Goal: Communication & Community: Answer question/provide support

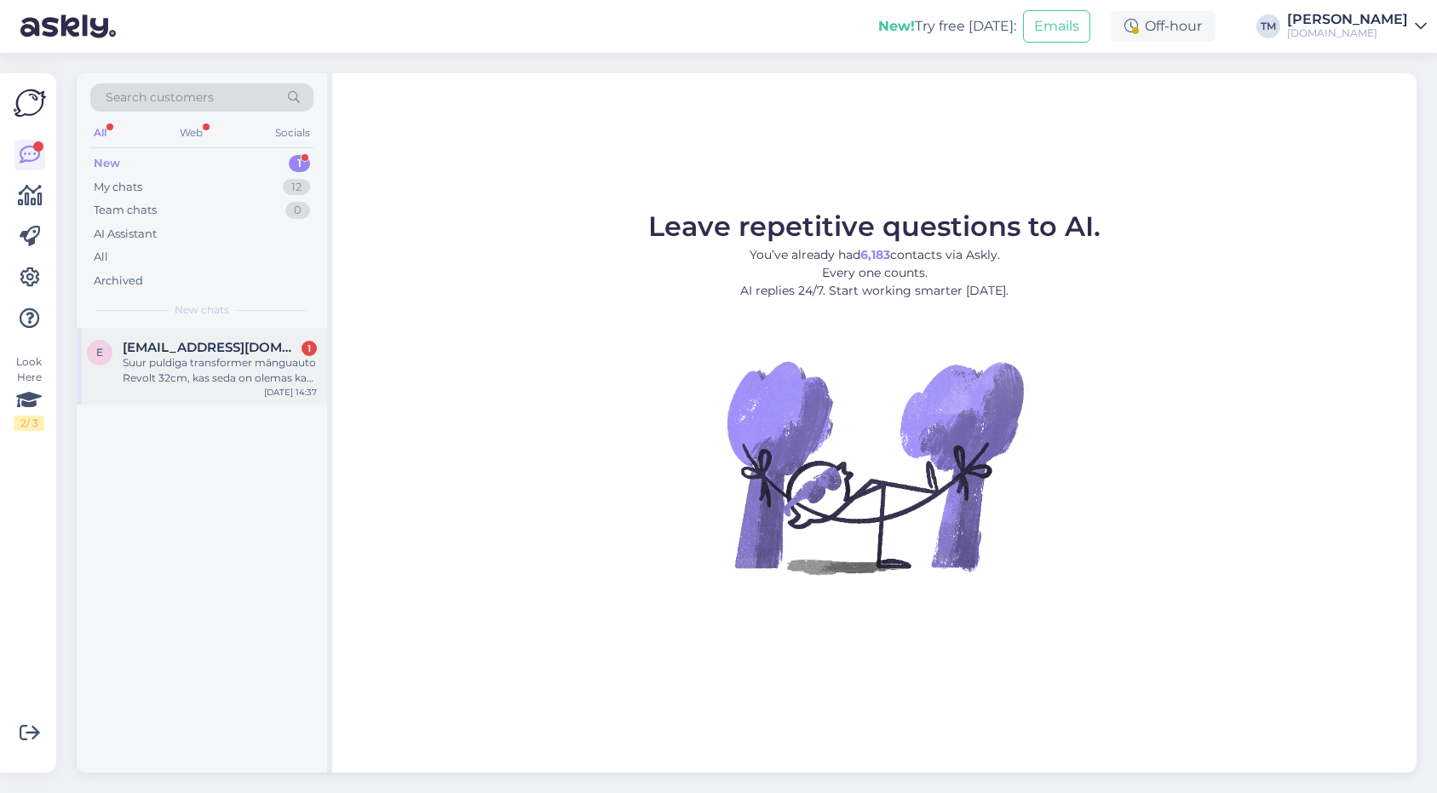
click at [216, 382] on div "Suur puldiga transformer mänguauto Revolt 32cm, kas seda on olemas ka kollast v…" at bounding box center [220, 370] width 194 height 31
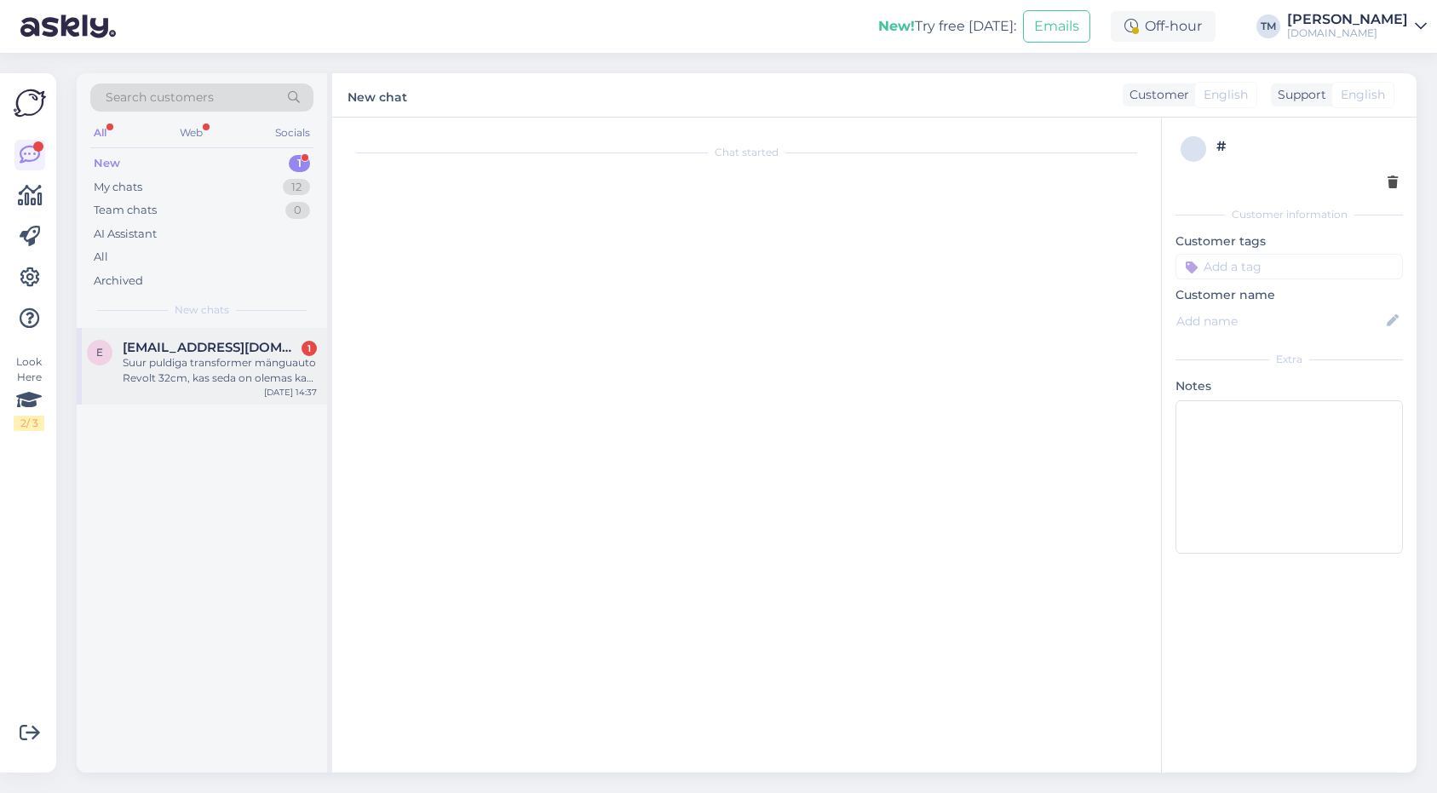
click at [227, 362] on div "Suur puldiga transformer mänguauto Revolt 32cm, kas seda on olemas ka kollast v…" at bounding box center [220, 370] width 194 height 31
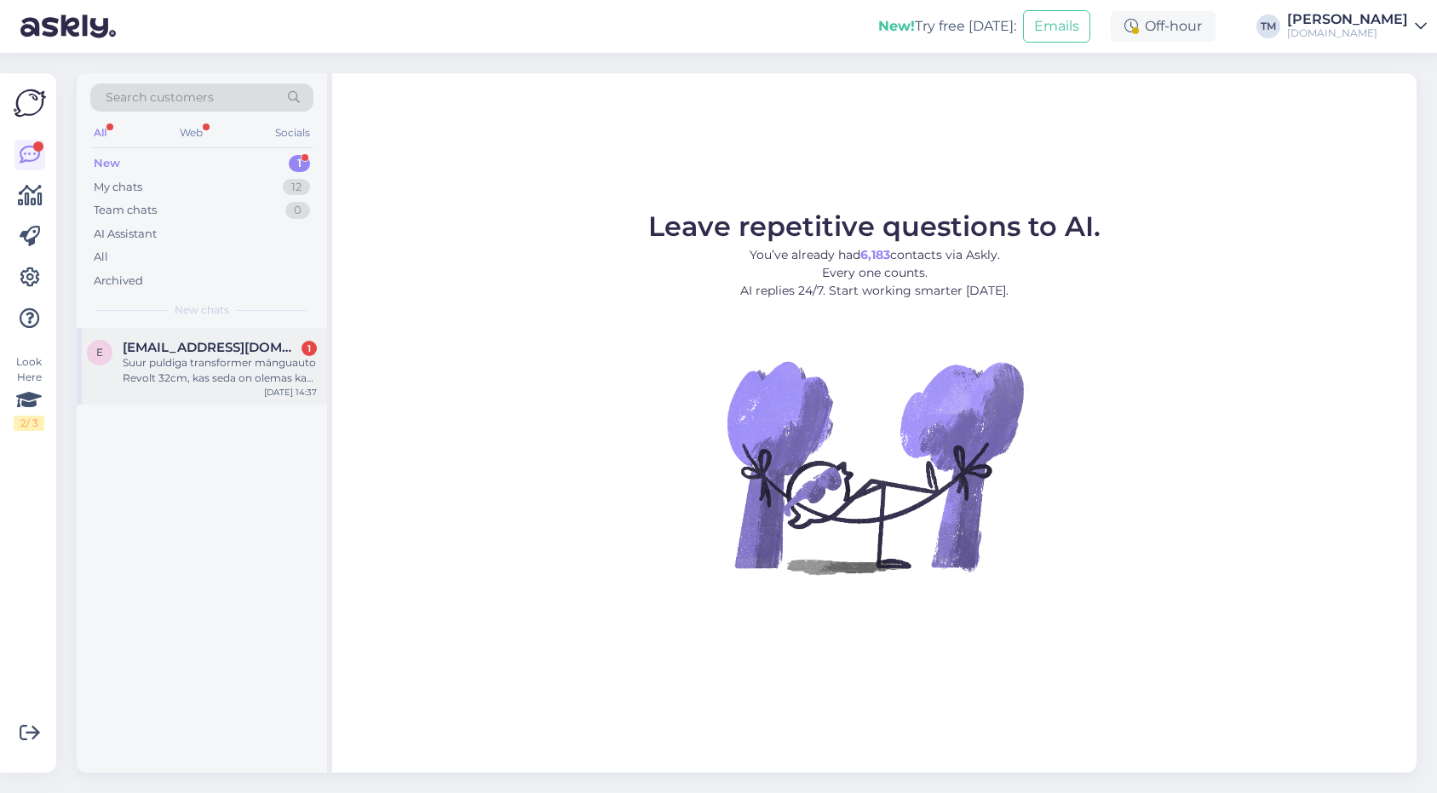
click at [256, 367] on div "Suur puldiga transformer mänguauto Revolt 32cm, kas seda on olemas ka kollast v…" at bounding box center [220, 370] width 194 height 31
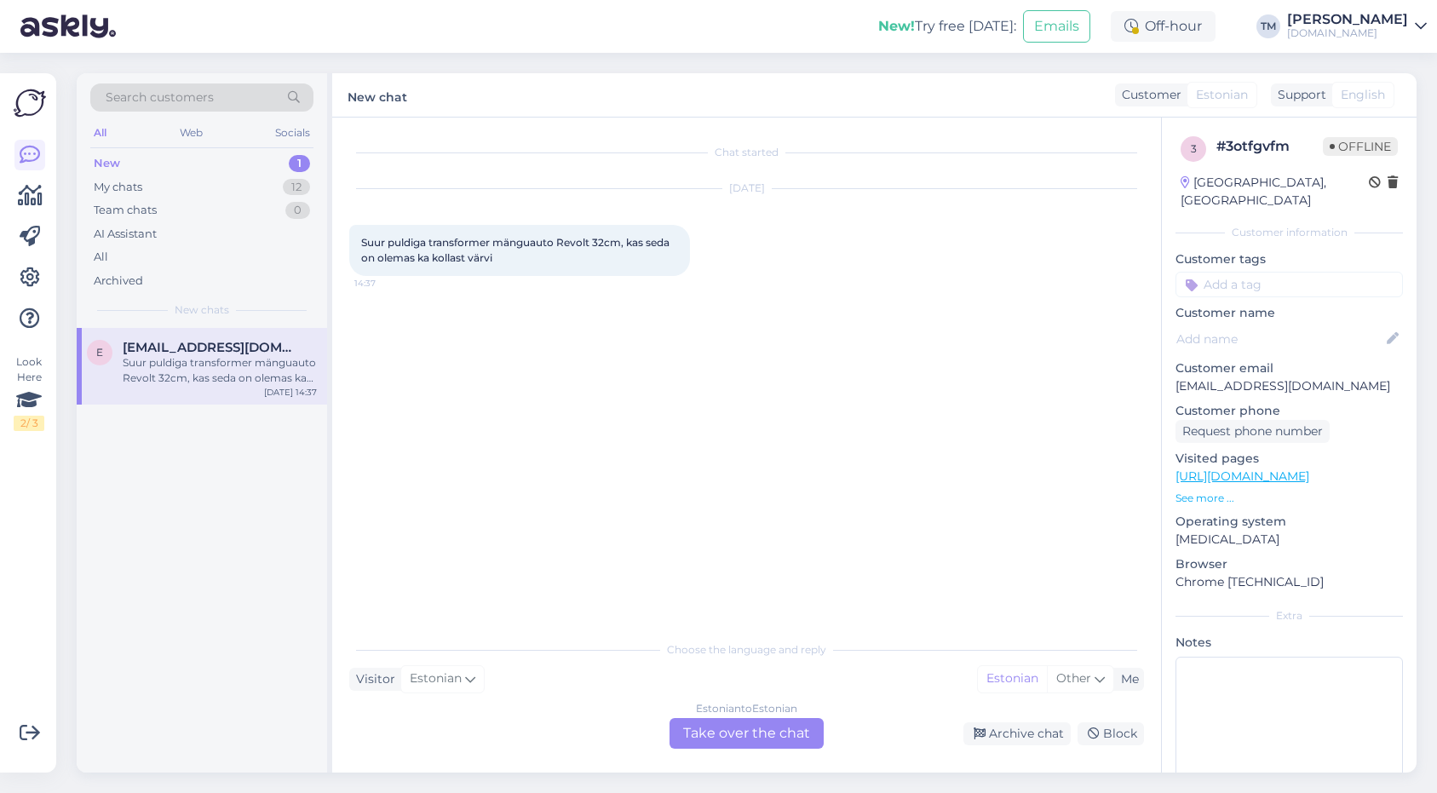
click at [571, 241] on span "Suur puldiga transformer mänguauto Revolt 32cm, kas seda on olemas ka kollast v…" at bounding box center [516, 250] width 311 height 28
copy span "Revolt"
click at [763, 738] on div "Estonian to Estonian Take over the chat" at bounding box center [746, 733] width 154 height 31
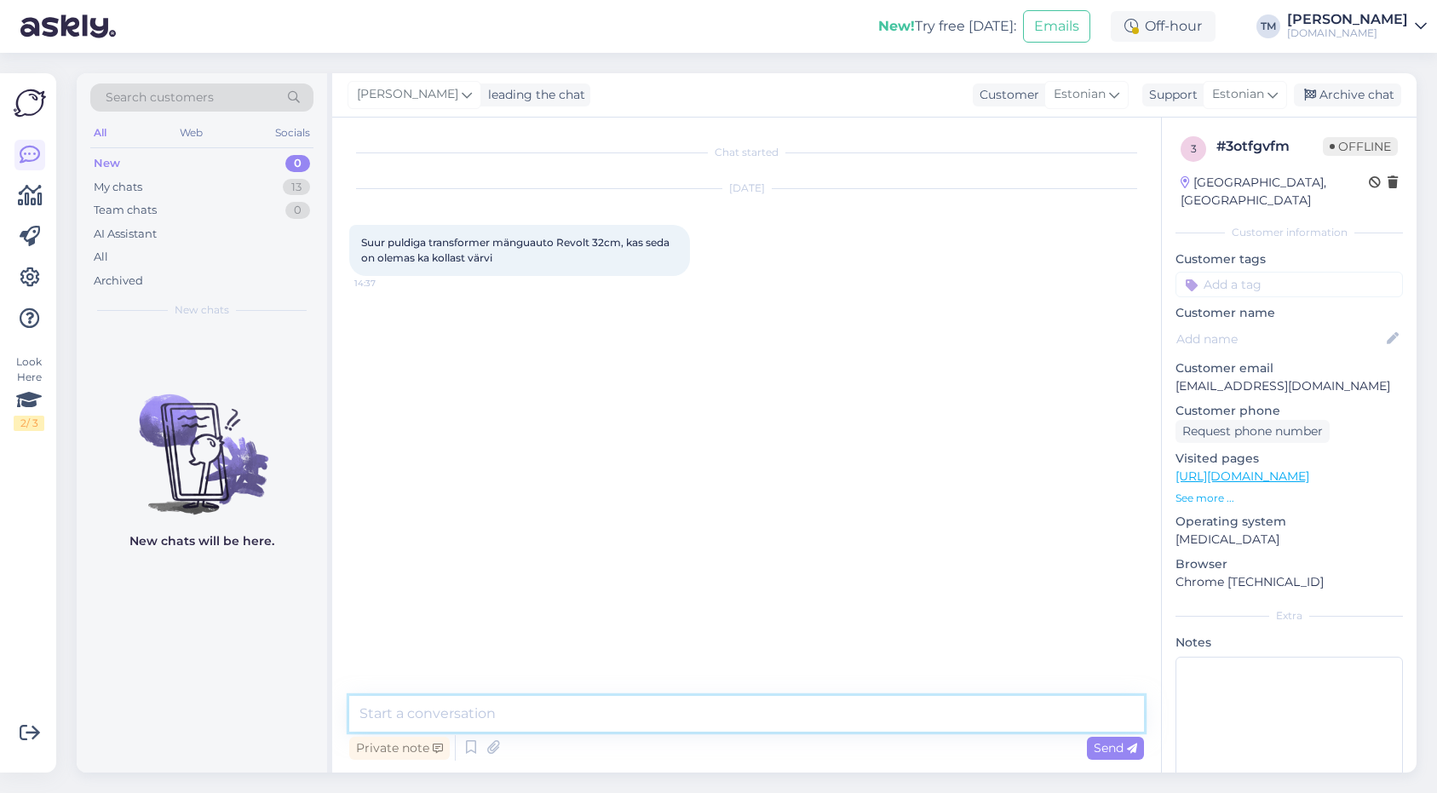
click at [703, 720] on textarea at bounding box center [746, 714] width 795 height 36
type textarea "Tere! Seda on saadaval sinist ja punast."
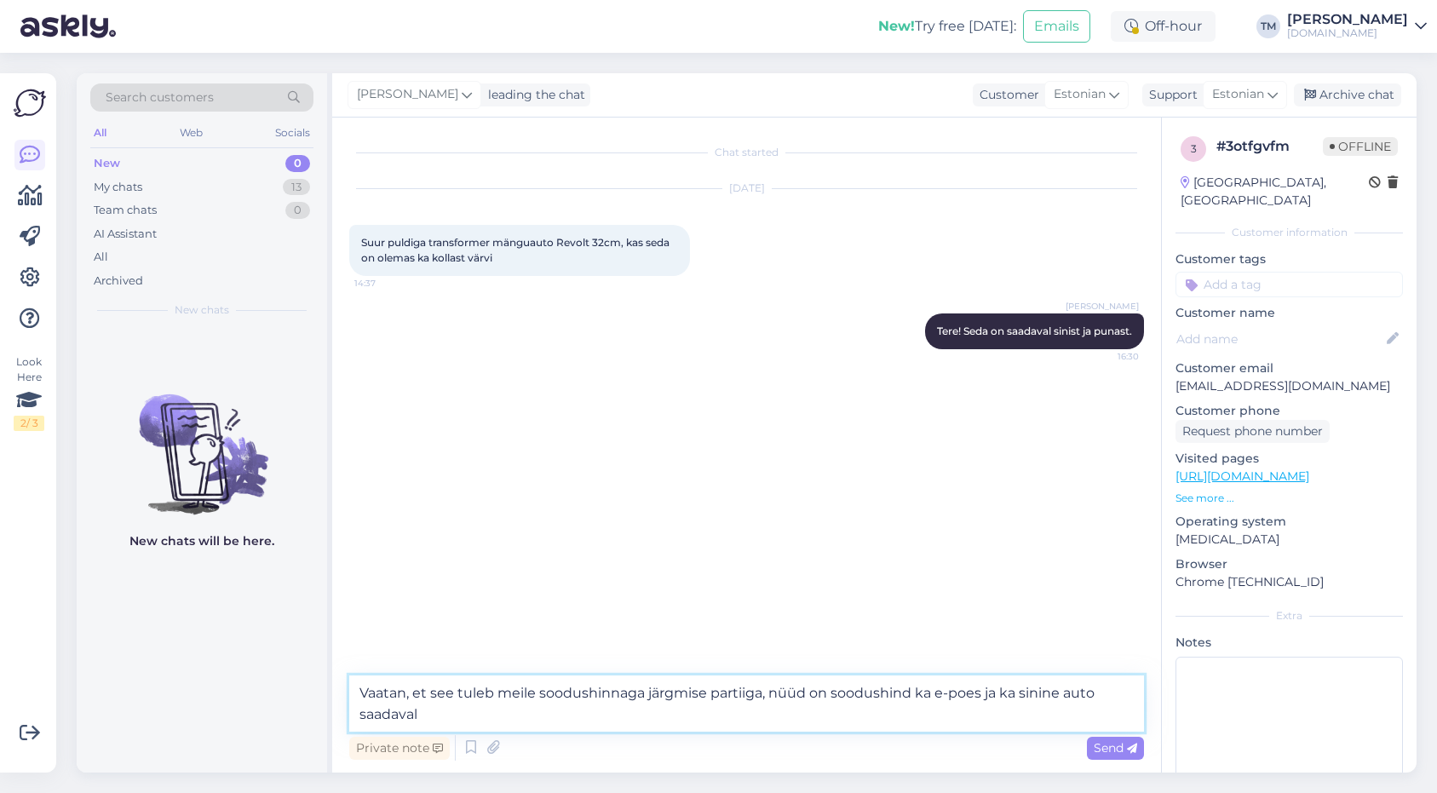
type textarea "Vaatan, et see tuleb meile soodushinnaga järgmise partiiga, nüüd on soodushind …"
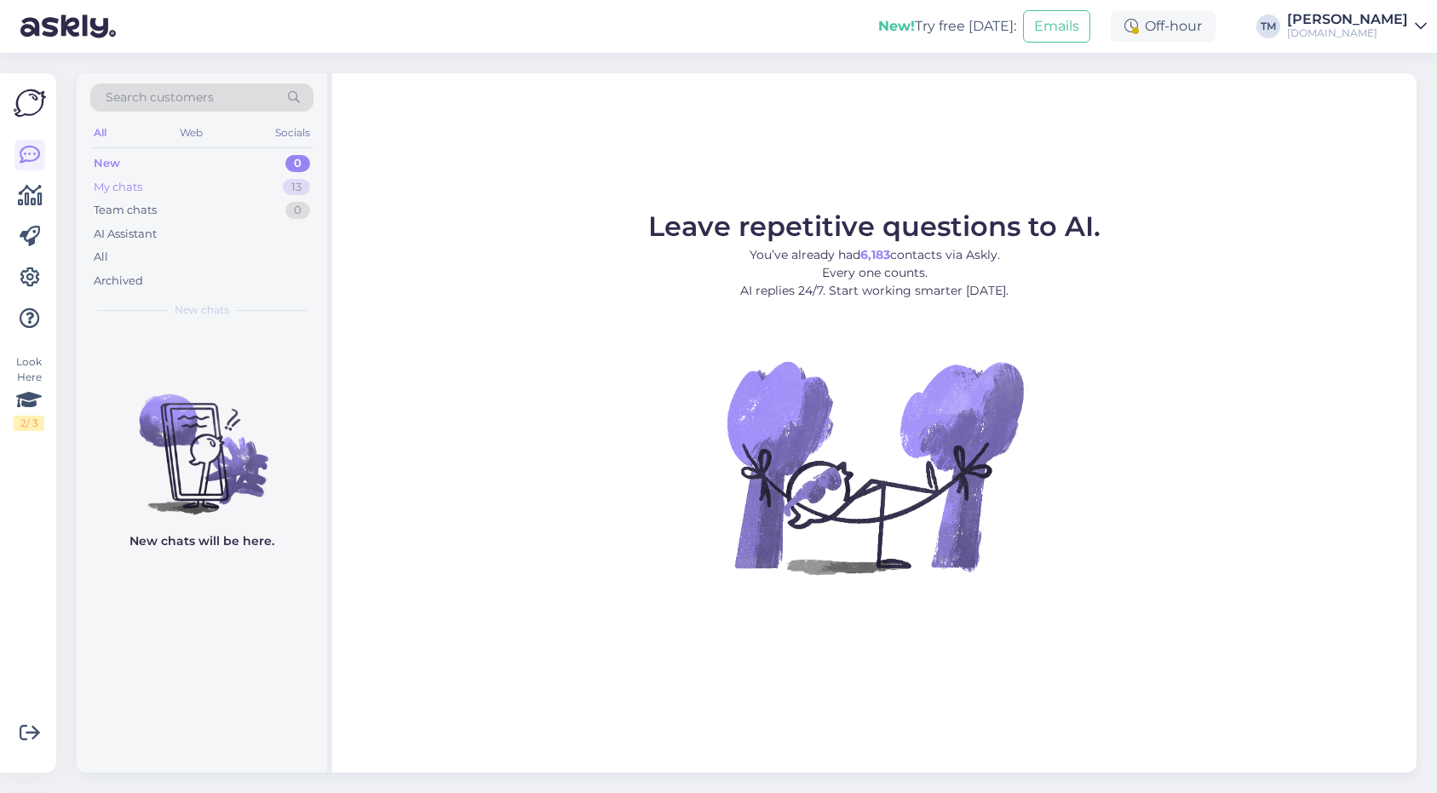
click at [158, 177] on div "My chats 13" at bounding box center [201, 187] width 223 height 24
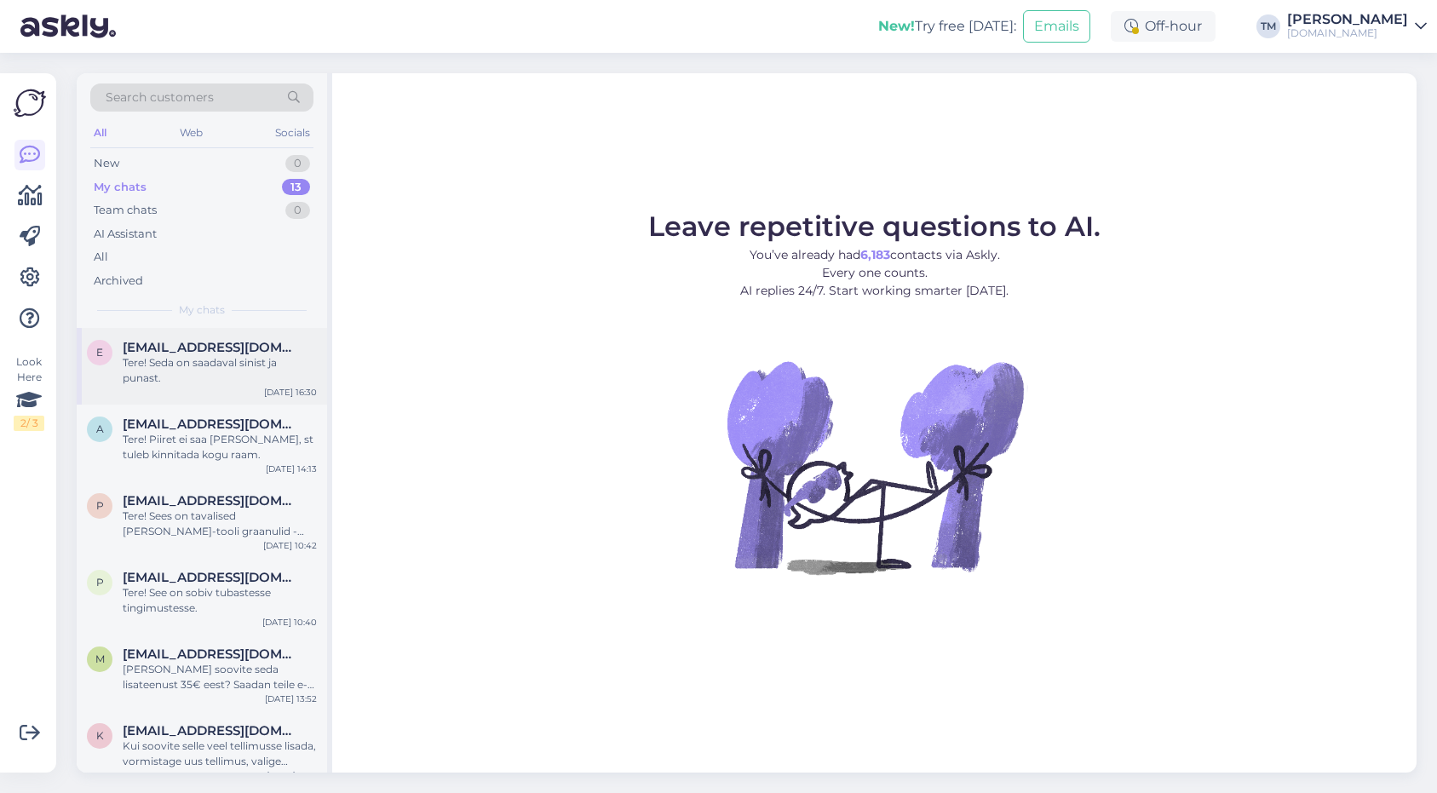
click at [200, 360] on div "Tere! Seda on saadaval sinist ja punast." at bounding box center [220, 370] width 194 height 31
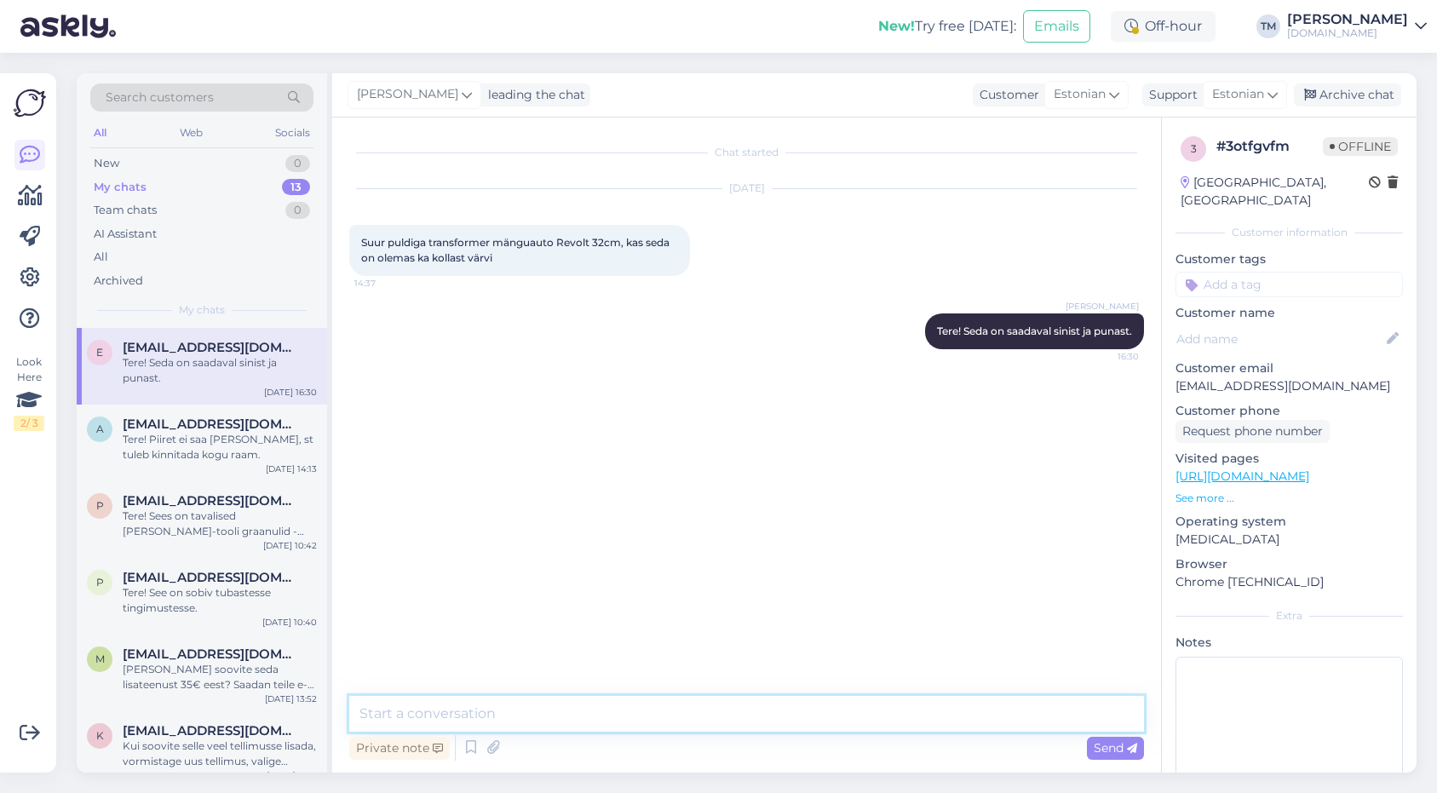
click at [428, 724] on textarea at bounding box center [746, 714] width 795 height 36
type textarea "Seda on saabumas järgmise partiiga soodushinnaga ning ka sinist on nüüd tulemas…"
